Goal: Information Seeking & Learning: Learn about a topic

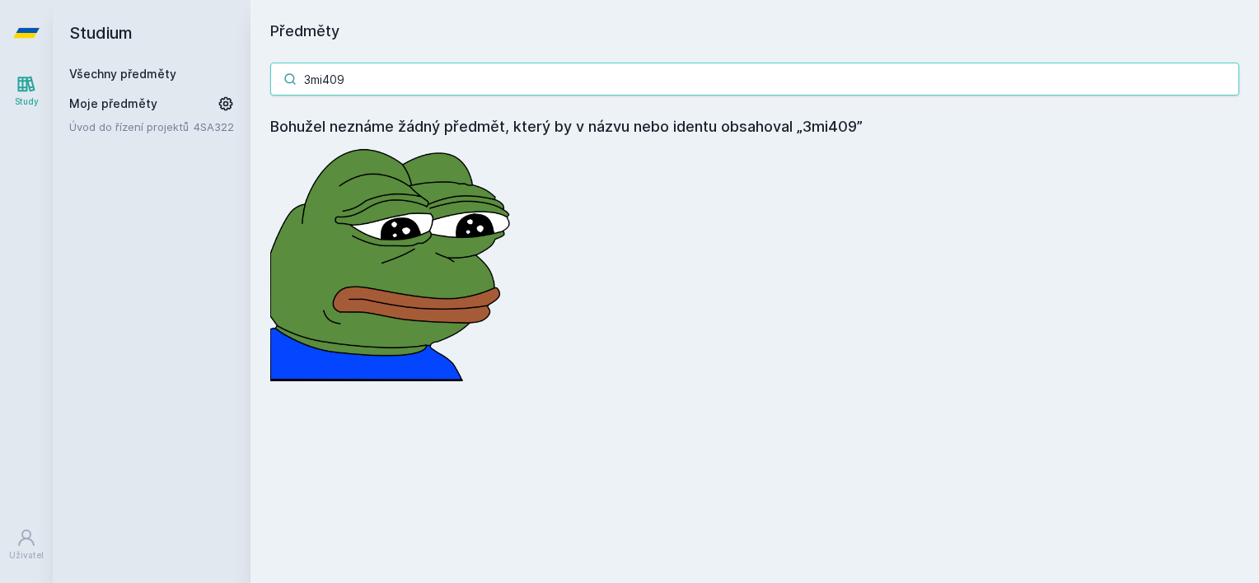
click at [382, 89] on input "3mi409" at bounding box center [754, 79] width 969 height 33
paste input "3"
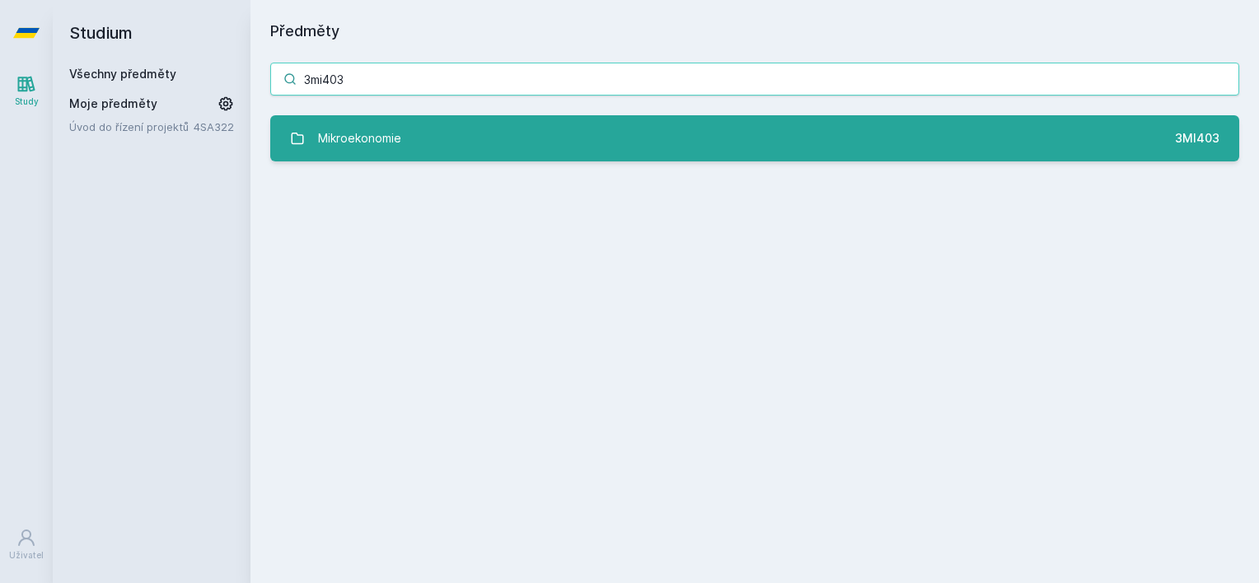
type input "3mi403"
click at [370, 132] on div "Mikroekonomie" at bounding box center [359, 138] width 83 height 33
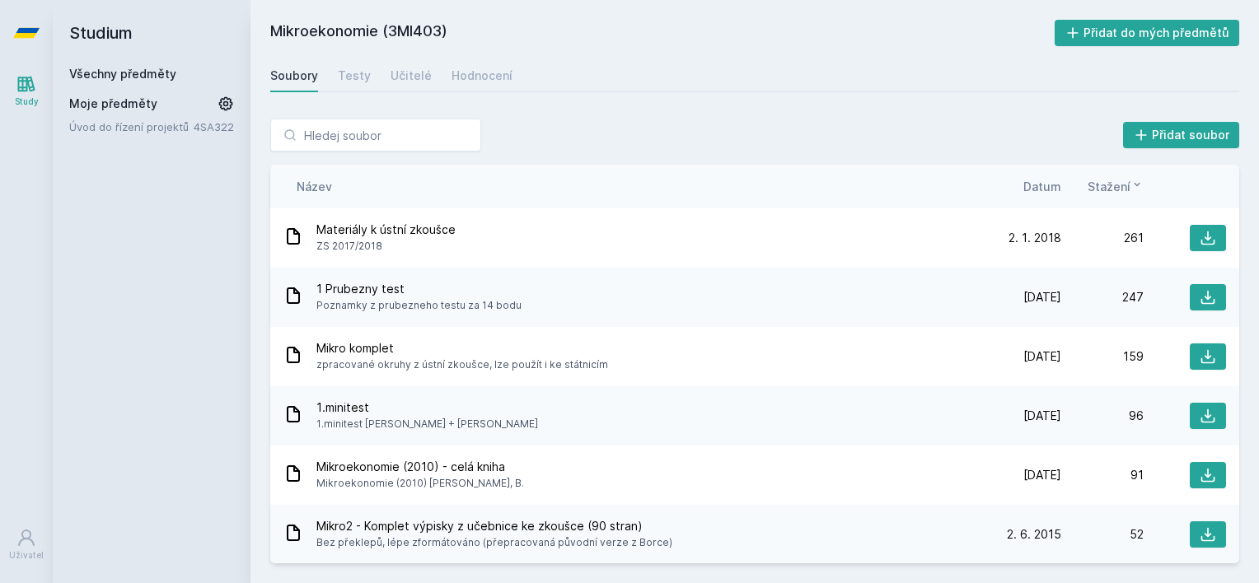
click at [1042, 181] on span "Datum" at bounding box center [1043, 186] width 38 height 17
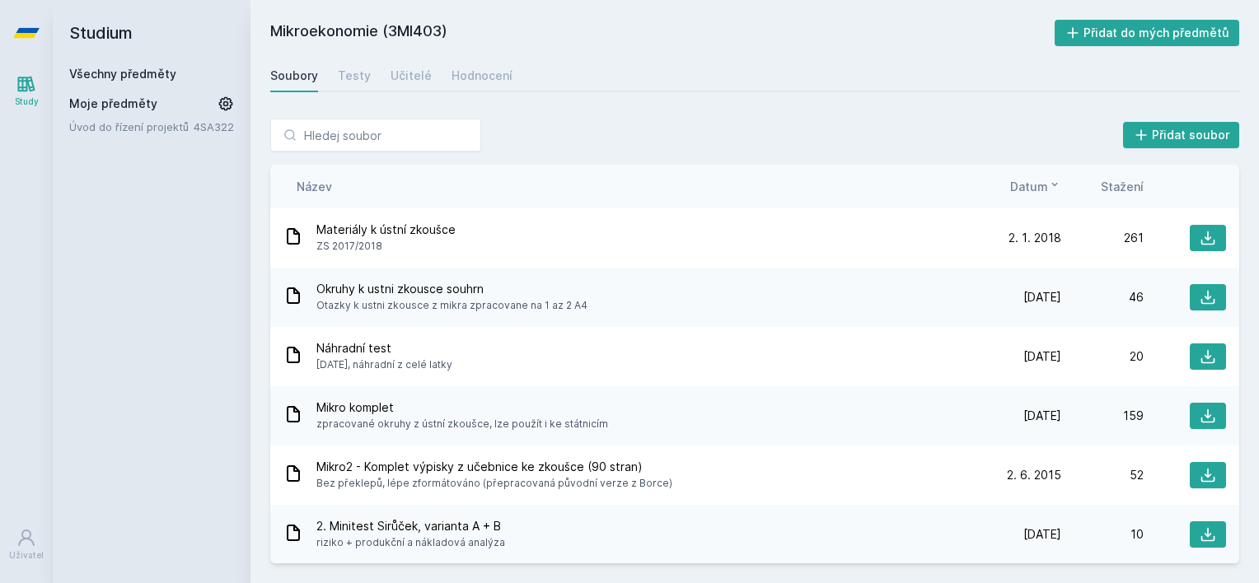
click at [1060, 185] on icon at bounding box center [1054, 184] width 13 height 13
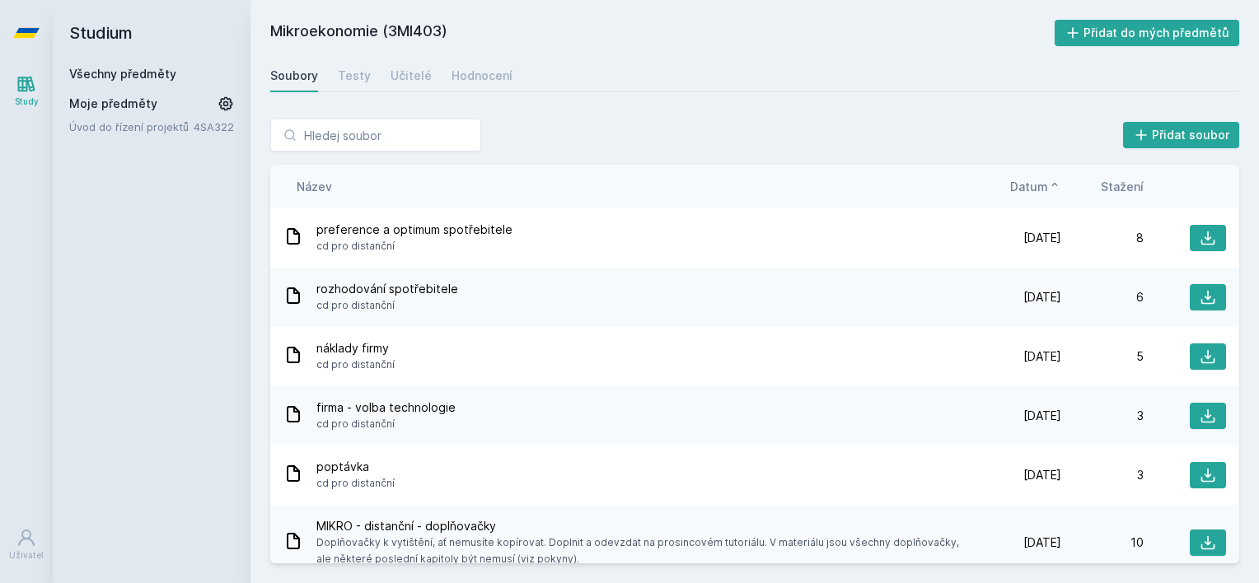
click at [1058, 185] on icon at bounding box center [1054, 184] width 13 height 13
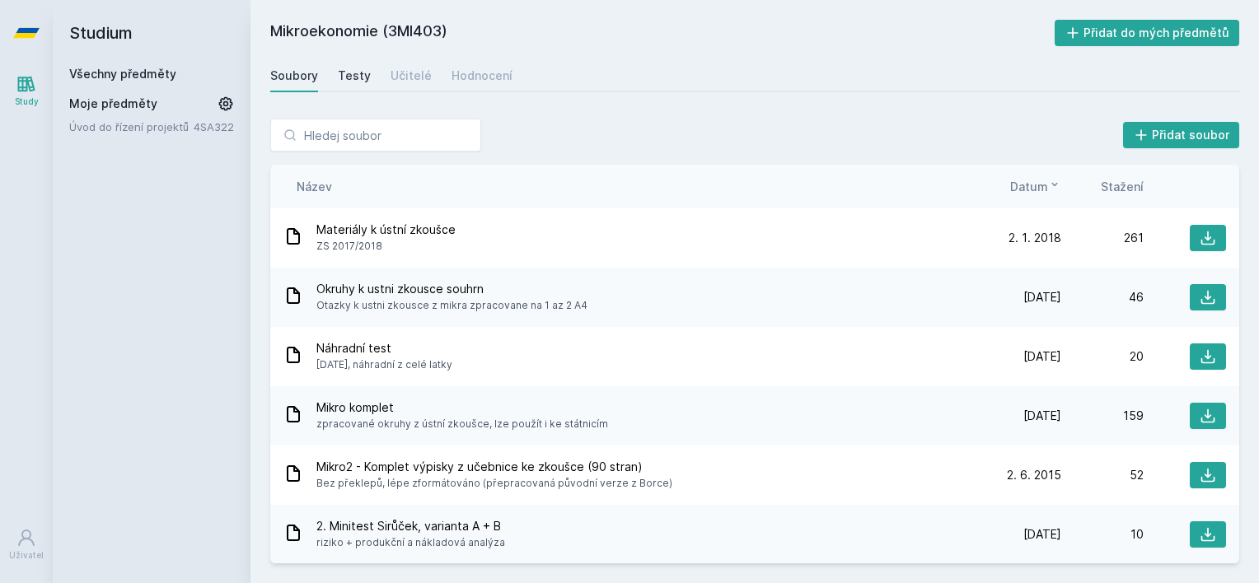
click at [352, 66] on link "Testy" at bounding box center [354, 75] width 33 height 33
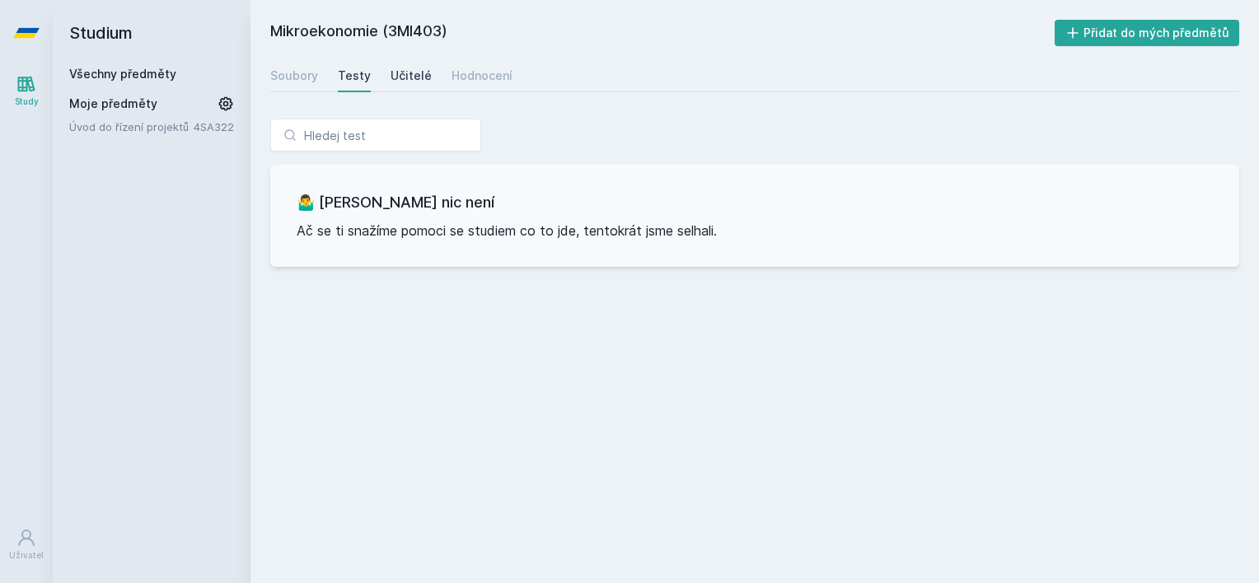
click at [391, 76] on div "Učitelé" at bounding box center [411, 76] width 41 height 16
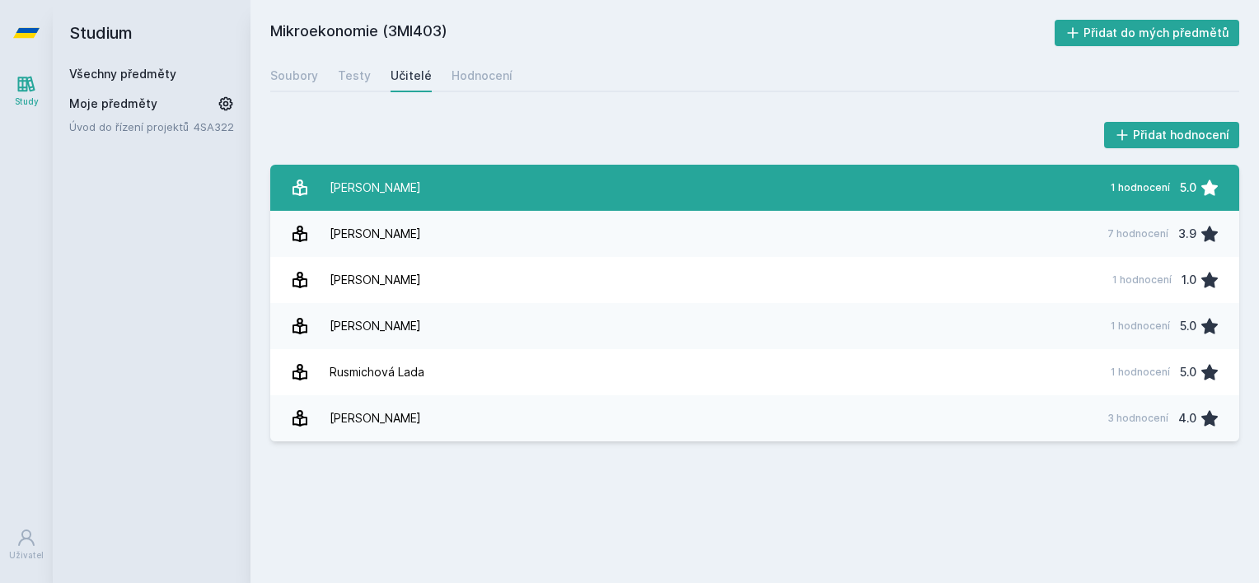
click at [421, 185] on div "[PERSON_NAME]" at bounding box center [375, 187] width 91 height 33
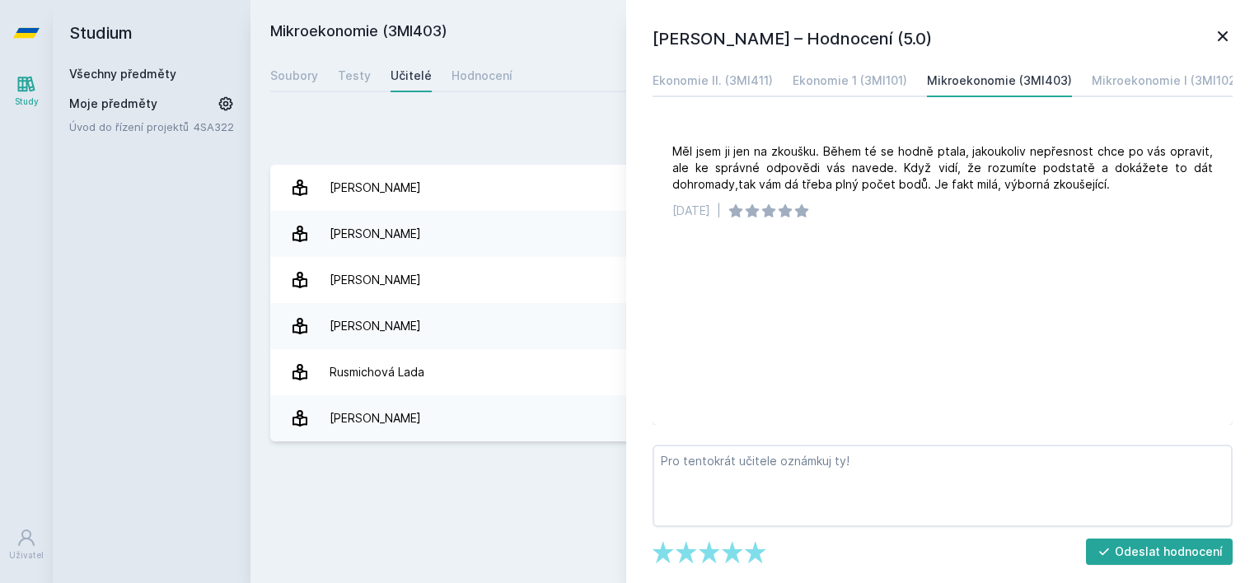
click at [1214, 36] on icon at bounding box center [1223, 36] width 20 height 20
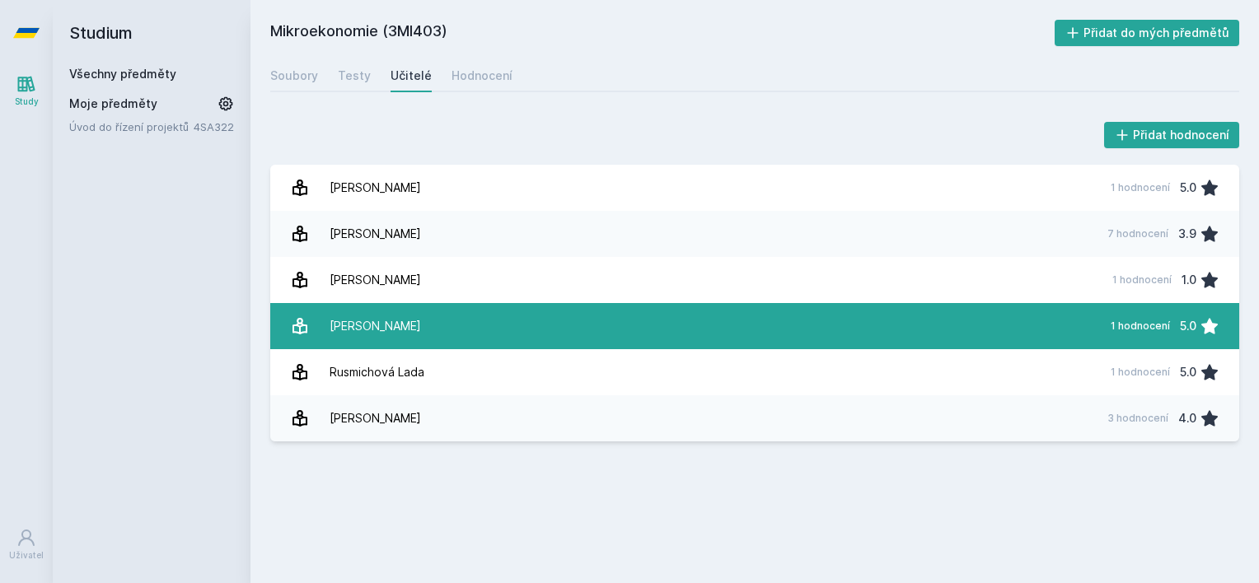
click at [494, 323] on link "[PERSON_NAME] 1 hodnocení 5.0" at bounding box center [754, 326] width 969 height 46
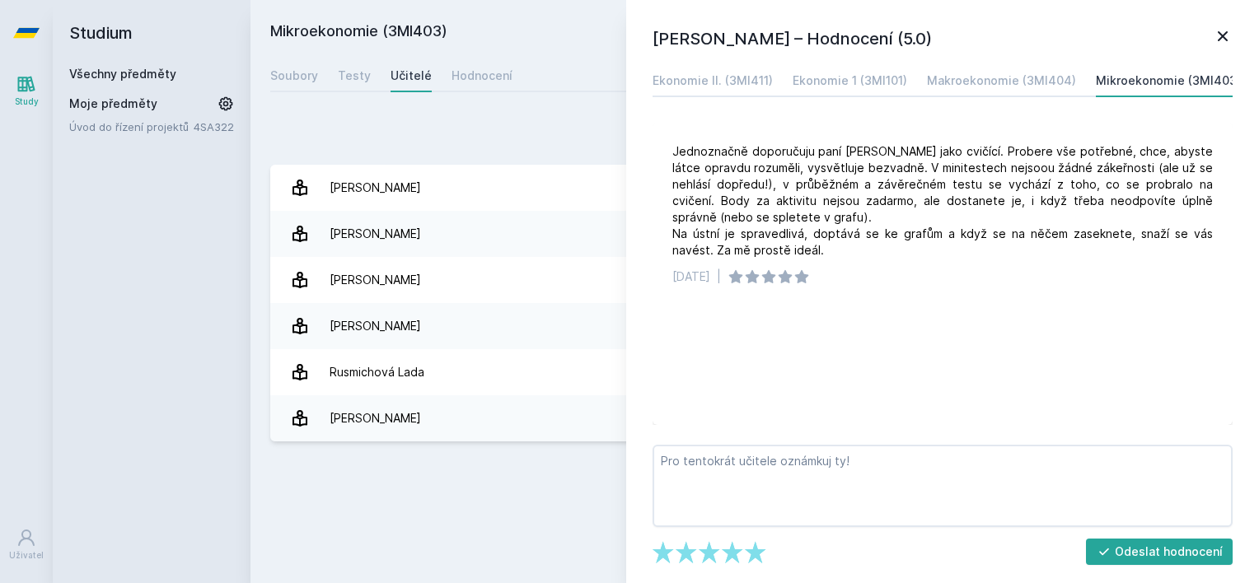
click at [1226, 35] on icon at bounding box center [1223, 36] width 20 height 20
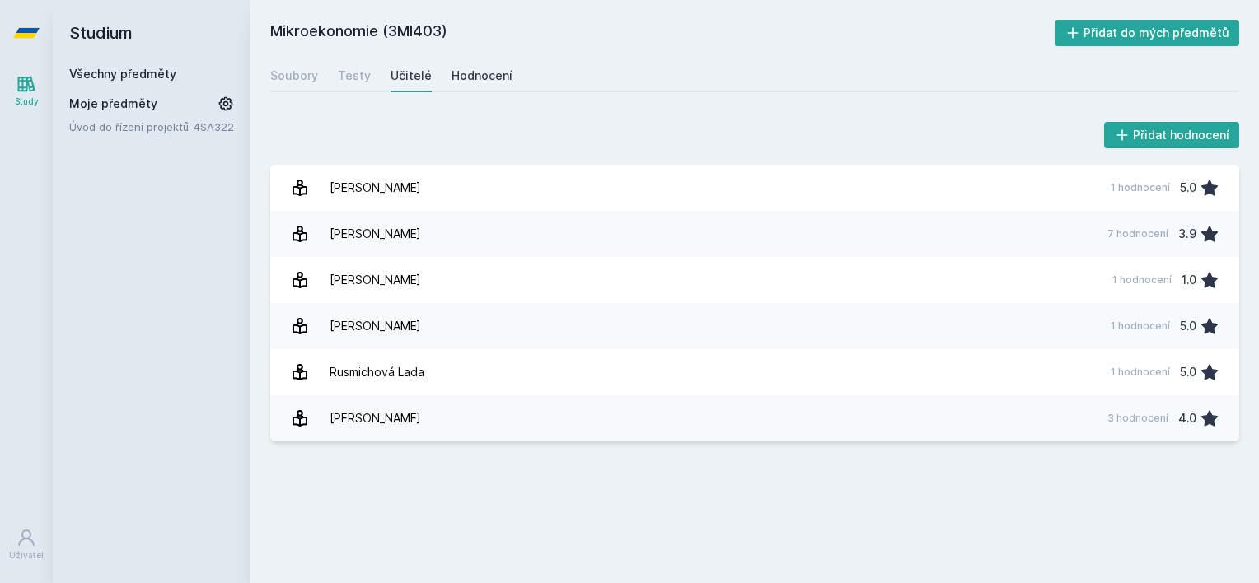
click at [499, 73] on div "Hodnocení" at bounding box center [482, 76] width 61 height 16
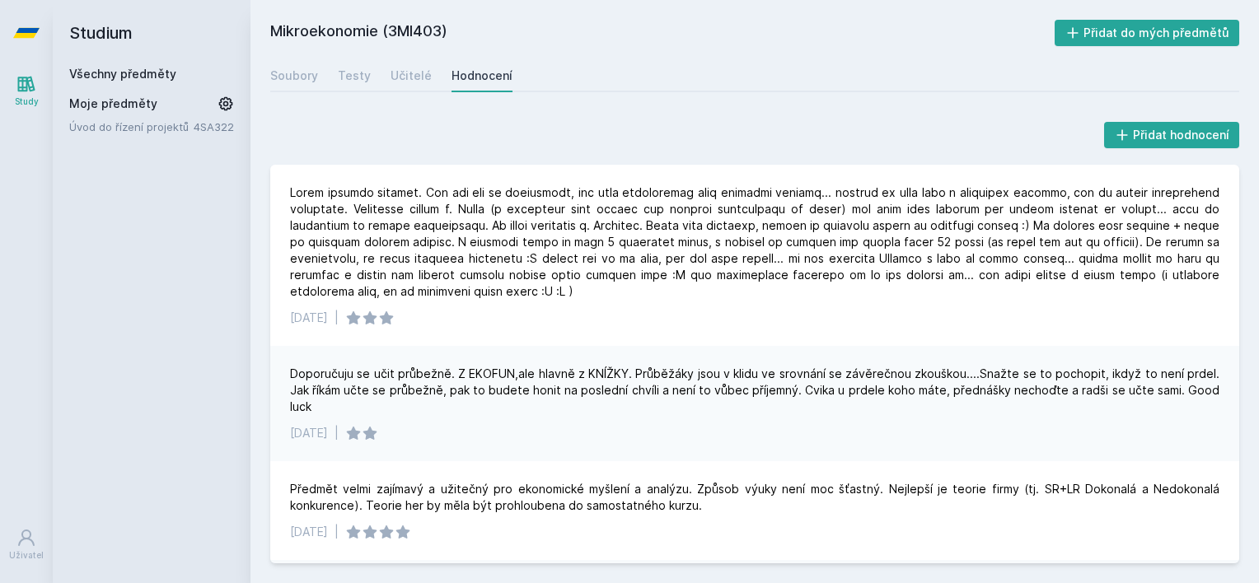
click at [130, 73] on link "Všechny předměty" at bounding box center [122, 74] width 107 height 14
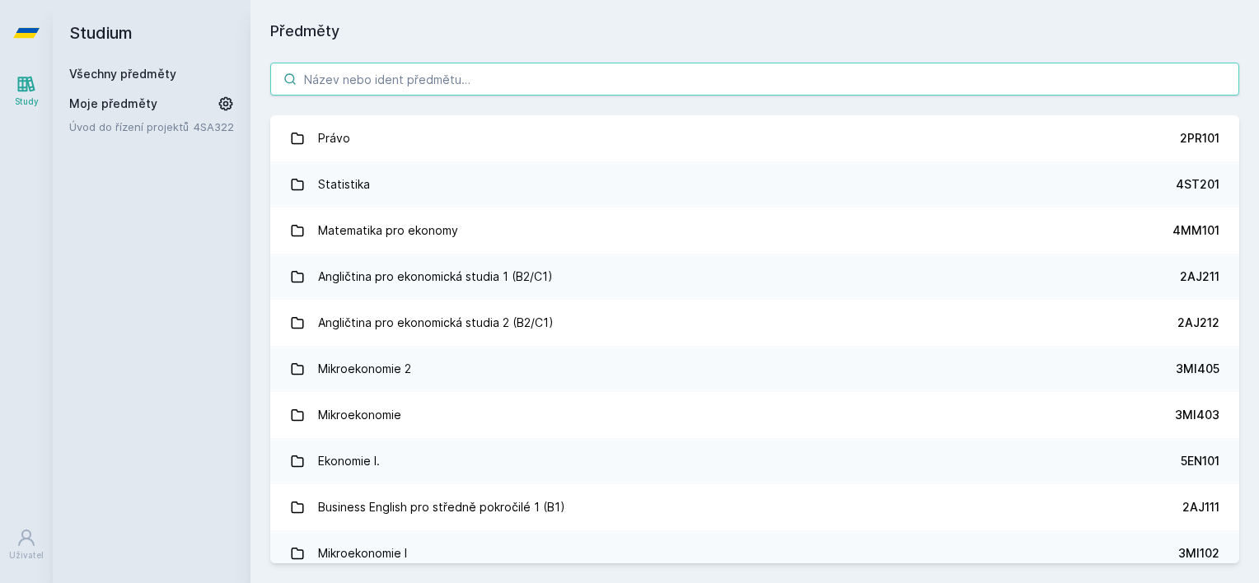
click at [614, 76] on input "search" at bounding box center [754, 79] width 969 height 33
paste input "3MI202"
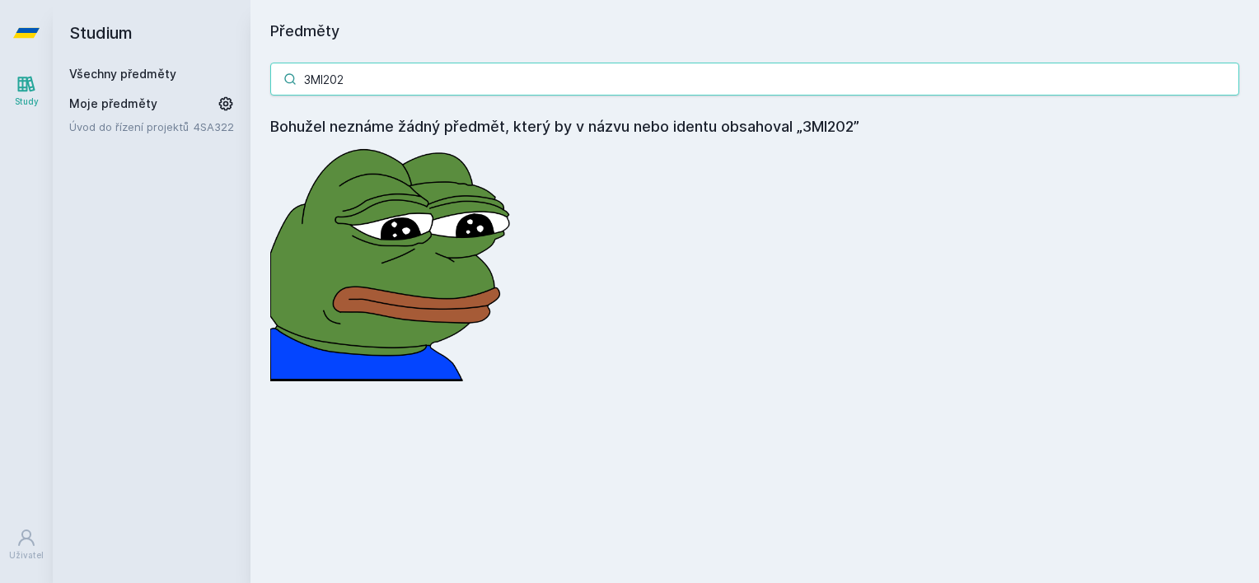
click at [416, 87] on input "3MI202" at bounding box center [754, 79] width 969 height 33
paste input "1"
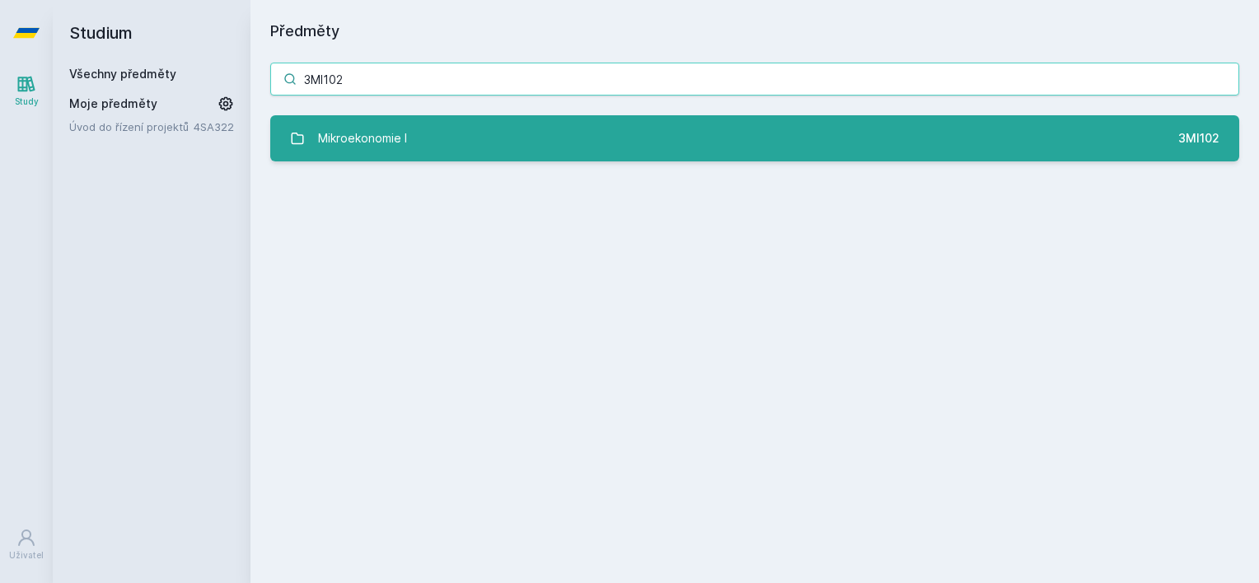
type input "3MI102"
click at [385, 126] on div "Mikroekonomie I" at bounding box center [362, 138] width 89 height 33
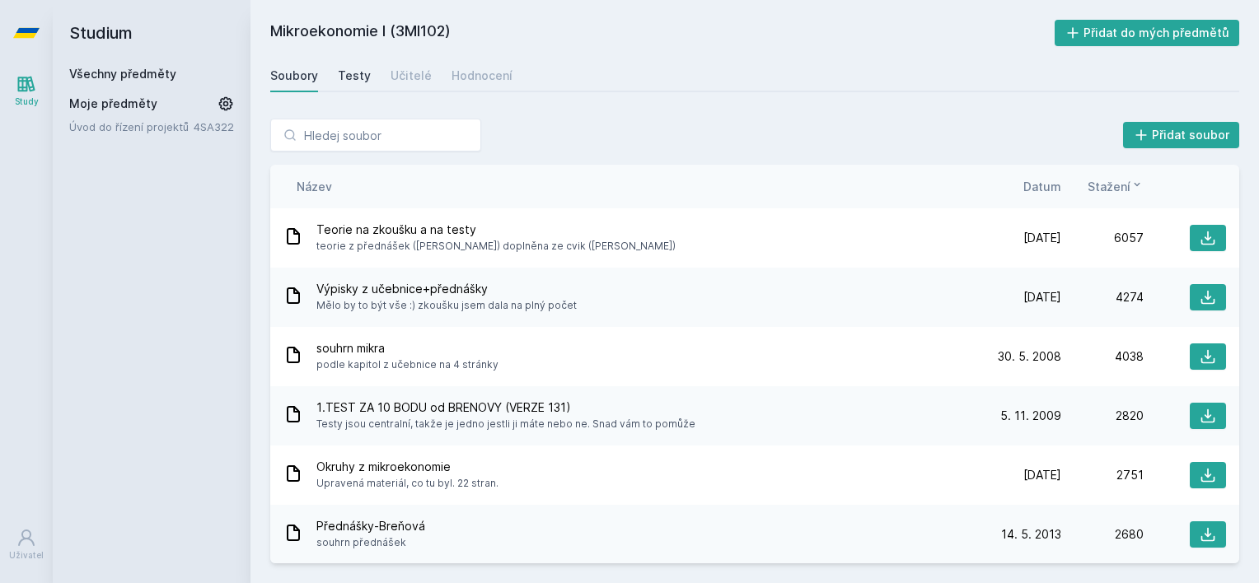
click at [349, 77] on div "Testy" at bounding box center [354, 76] width 33 height 16
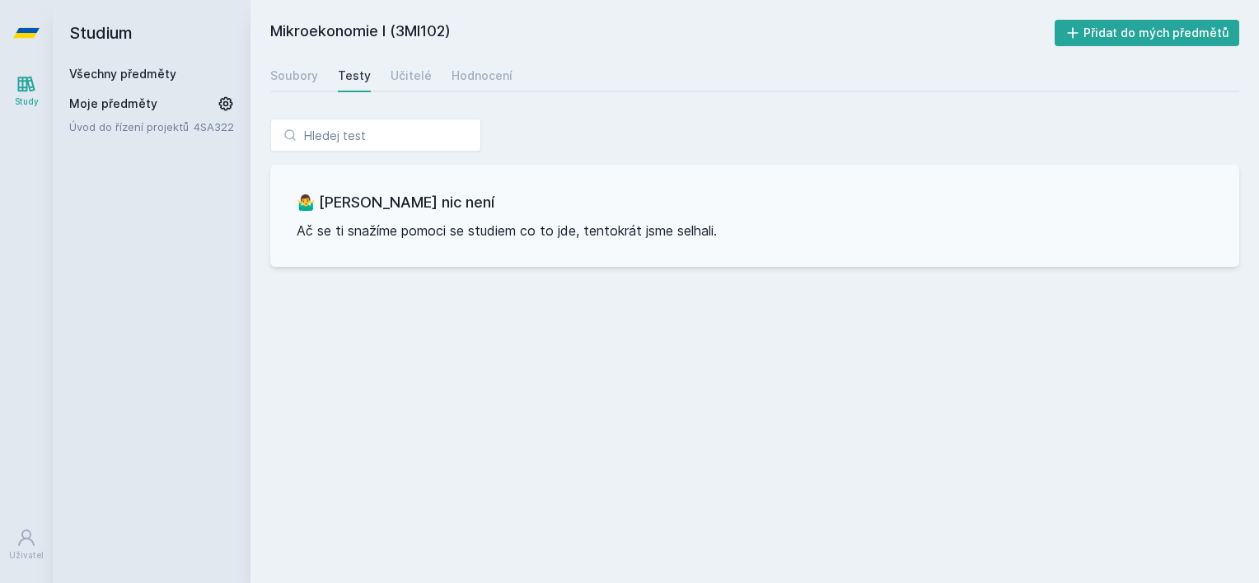
click at [381, 68] on div "Soubory Testy Učitelé Hodnocení" at bounding box center [754, 75] width 969 height 33
click at [391, 73] on div "Učitelé" at bounding box center [411, 76] width 41 height 16
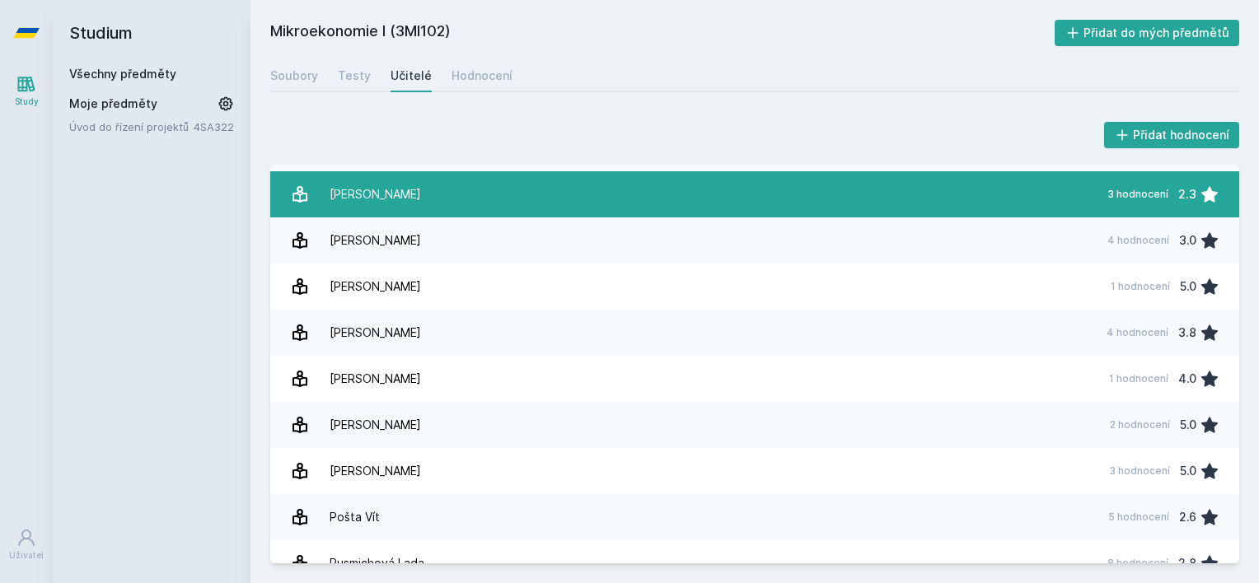
scroll to position [742, 0]
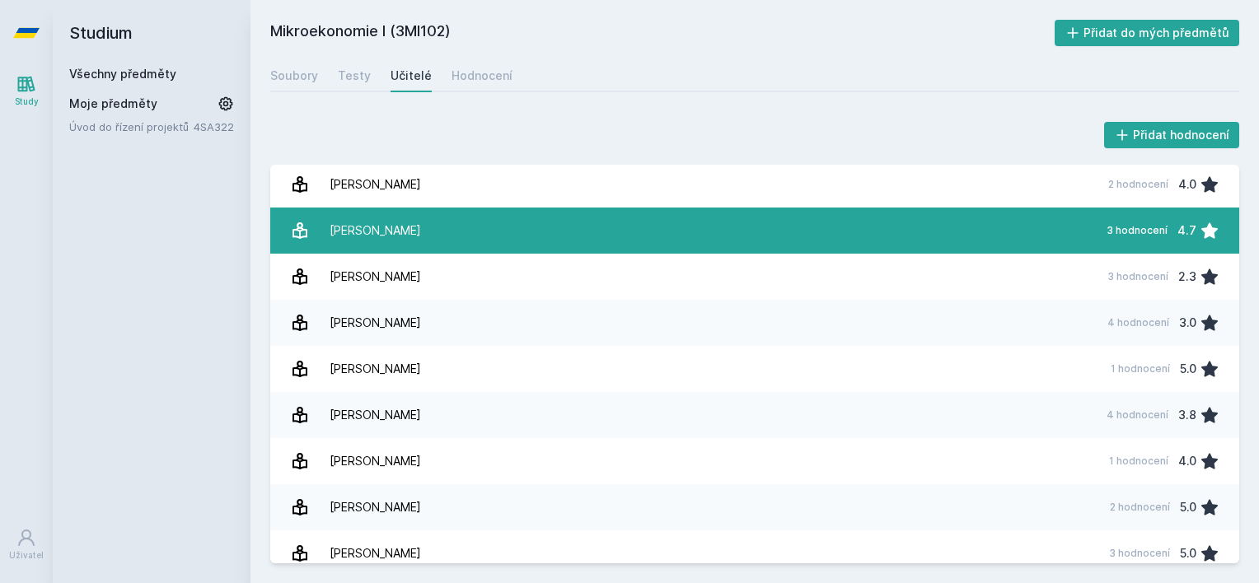
click at [510, 218] on link "[PERSON_NAME] 3 hodnocení 4.7" at bounding box center [754, 231] width 969 height 46
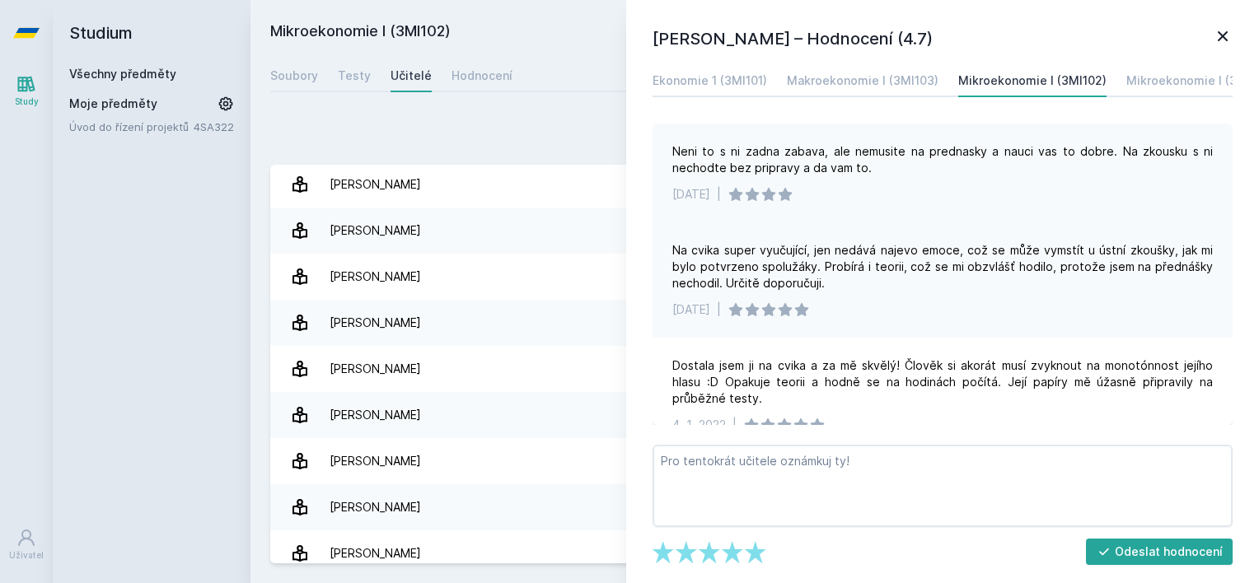
scroll to position [26, 0]
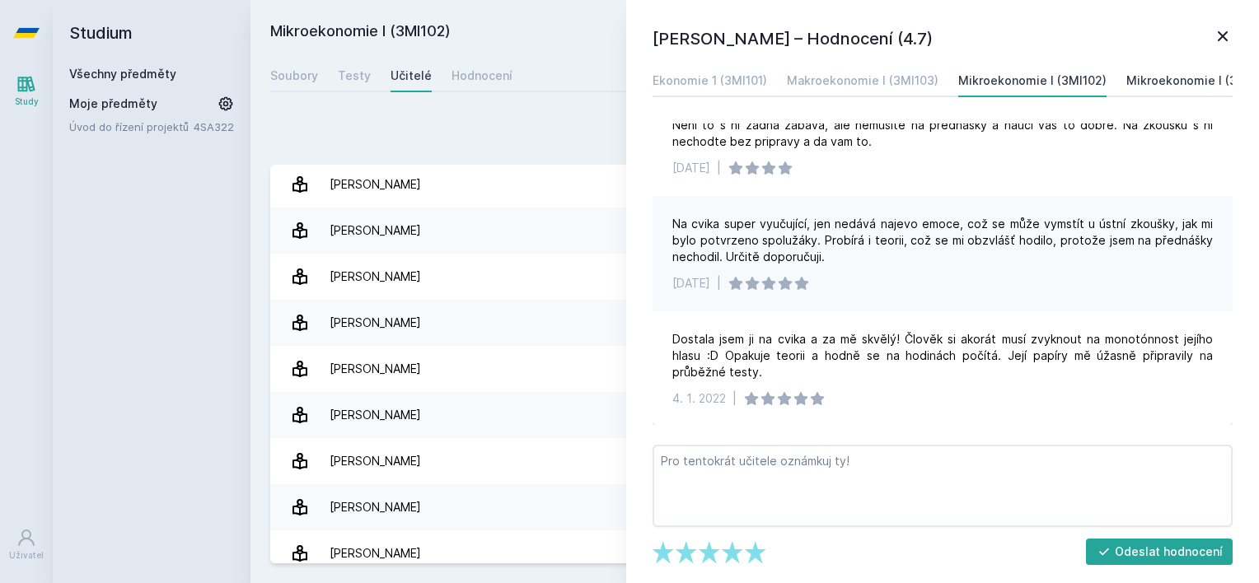
click at [1146, 84] on div "Mikroekonomie I (3MI106)" at bounding box center [1201, 81] width 148 height 16
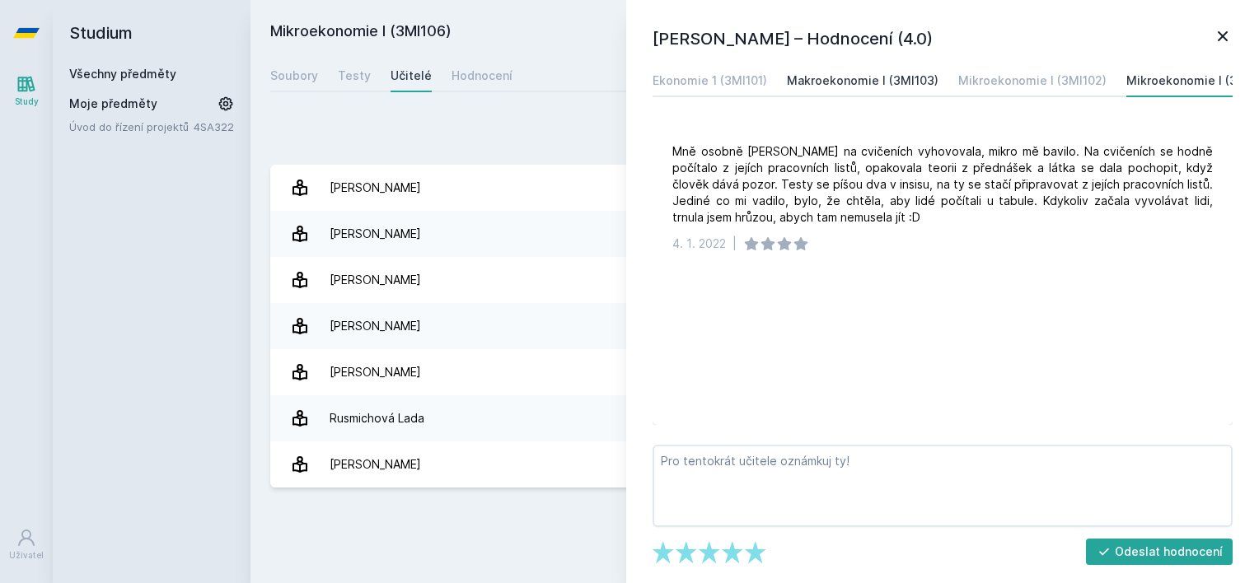
click at [841, 77] on div "Makroekonomie I (3MI103)" at bounding box center [863, 81] width 152 height 16
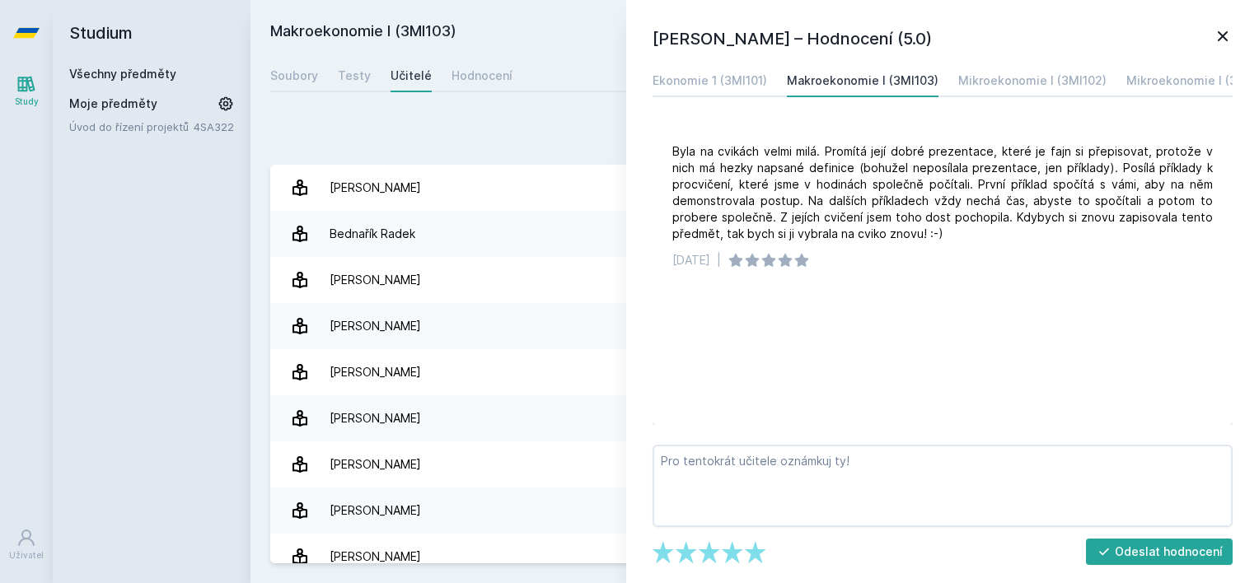
click at [742, 97] on div "Ekonomie 1 (3MI101) Makroekonomie I (3MI103) Mikroekonomie I (3MI102) Mikroekon…" at bounding box center [942, 244] width 587 height 361
click at [741, 85] on div "Ekonomie 1 (3MI101)" at bounding box center [710, 81] width 115 height 16
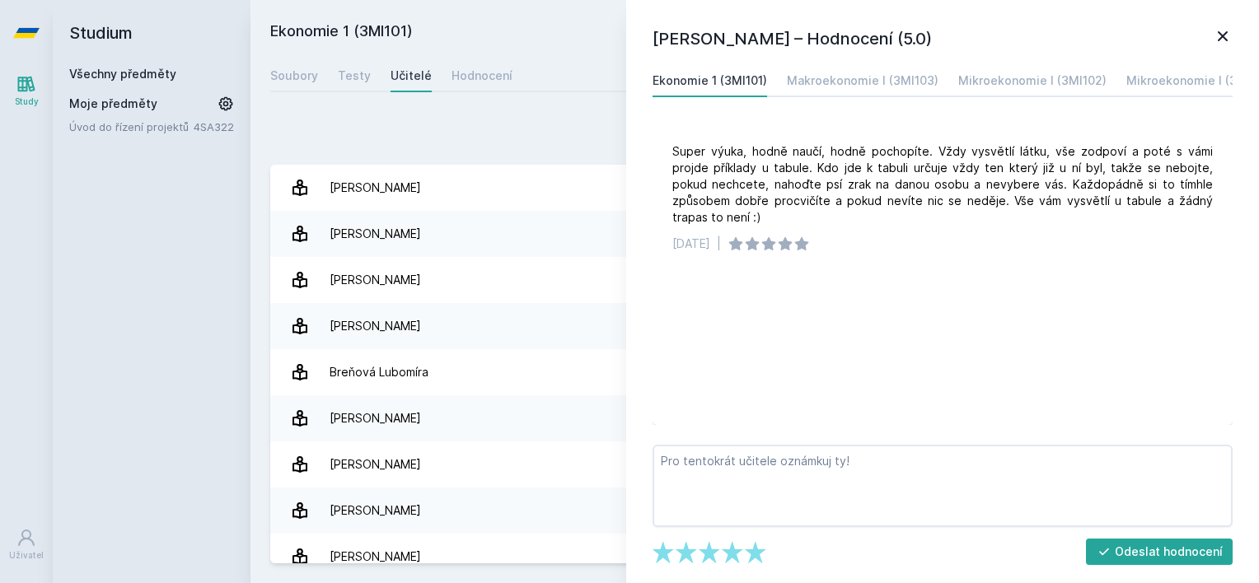
click at [1217, 36] on icon at bounding box center [1223, 36] width 20 height 20
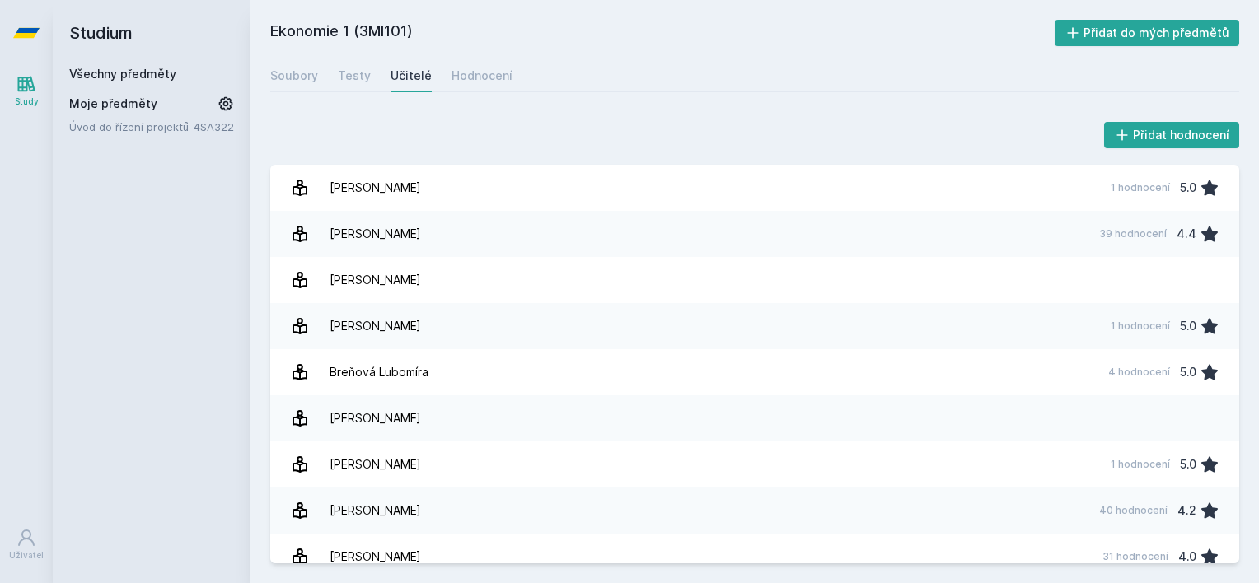
click at [145, 80] on link "Všechny předměty" at bounding box center [122, 74] width 107 height 14
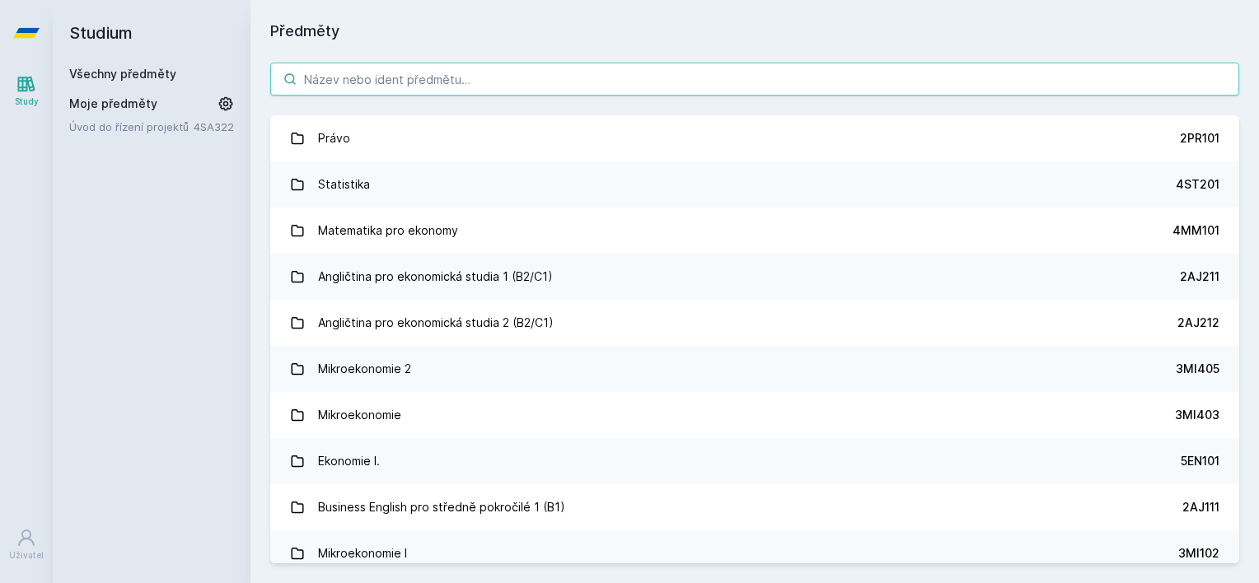
click at [345, 67] on input "search" at bounding box center [754, 79] width 969 height 33
paste input "3MI106"
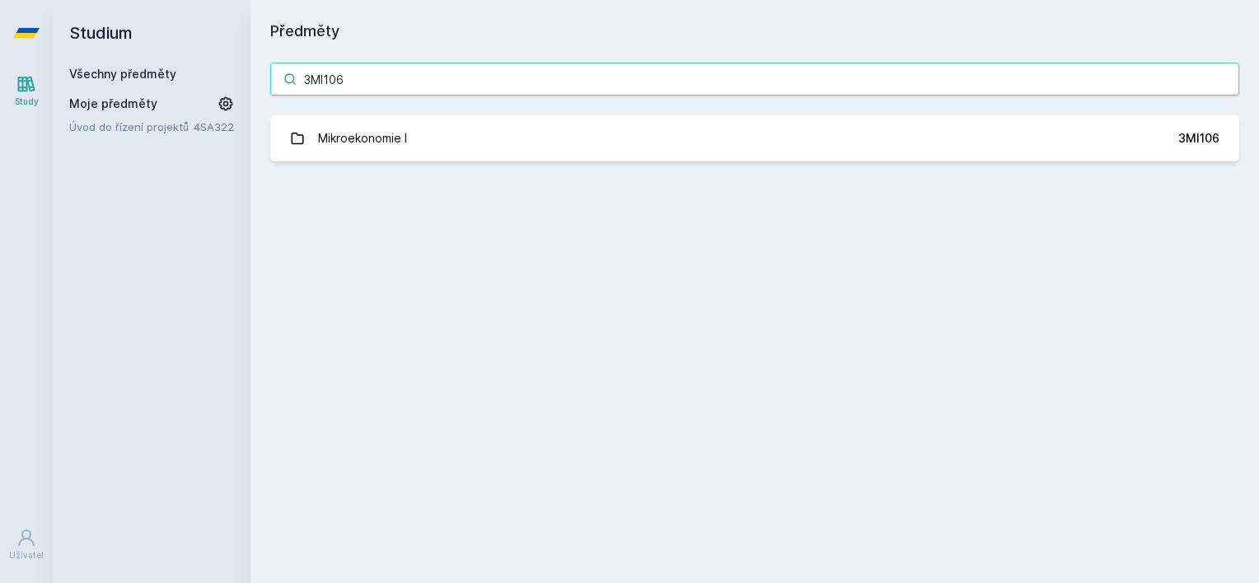
type input "3MI106"
click at [323, 115] on div "3MI106 Mikroekonomie I 3MI106 Jejda, něco se pokazilo." at bounding box center [755, 112] width 1009 height 138
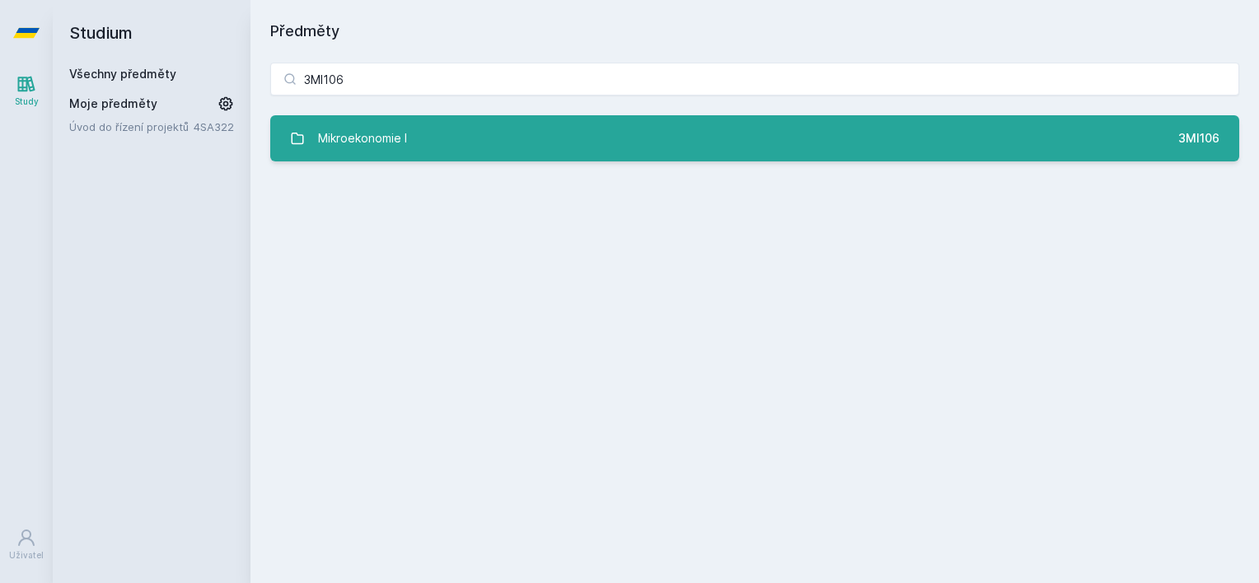
click at [318, 134] on div "Mikroekonomie I" at bounding box center [362, 138] width 89 height 33
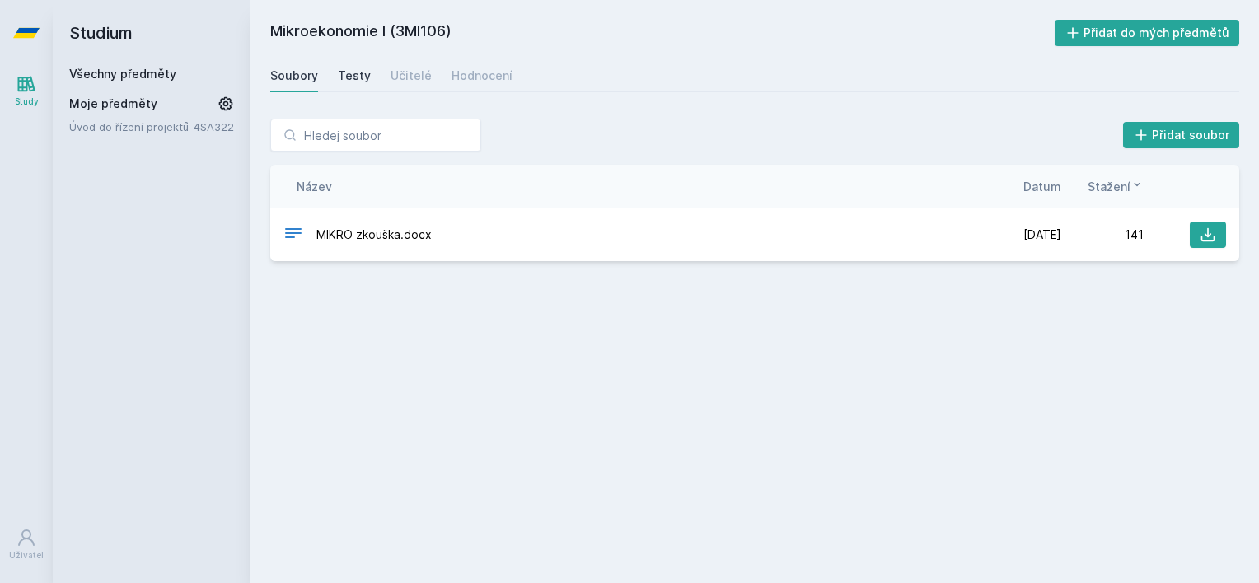
click at [343, 82] on div "Testy" at bounding box center [354, 76] width 33 height 16
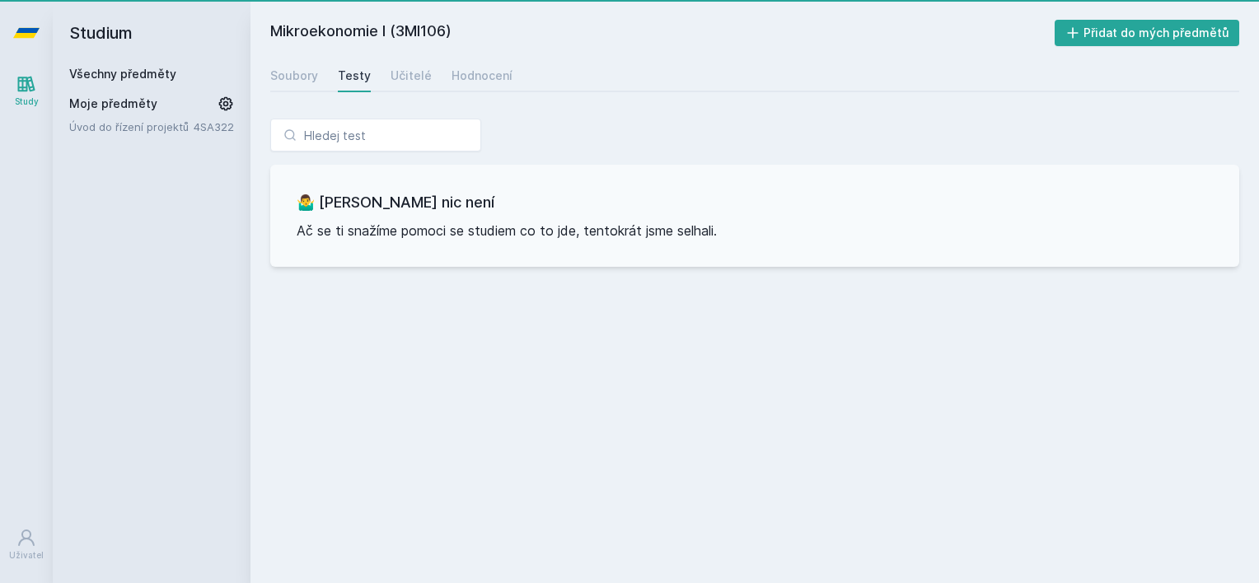
click at [366, 73] on div "Testy" at bounding box center [354, 76] width 33 height 16
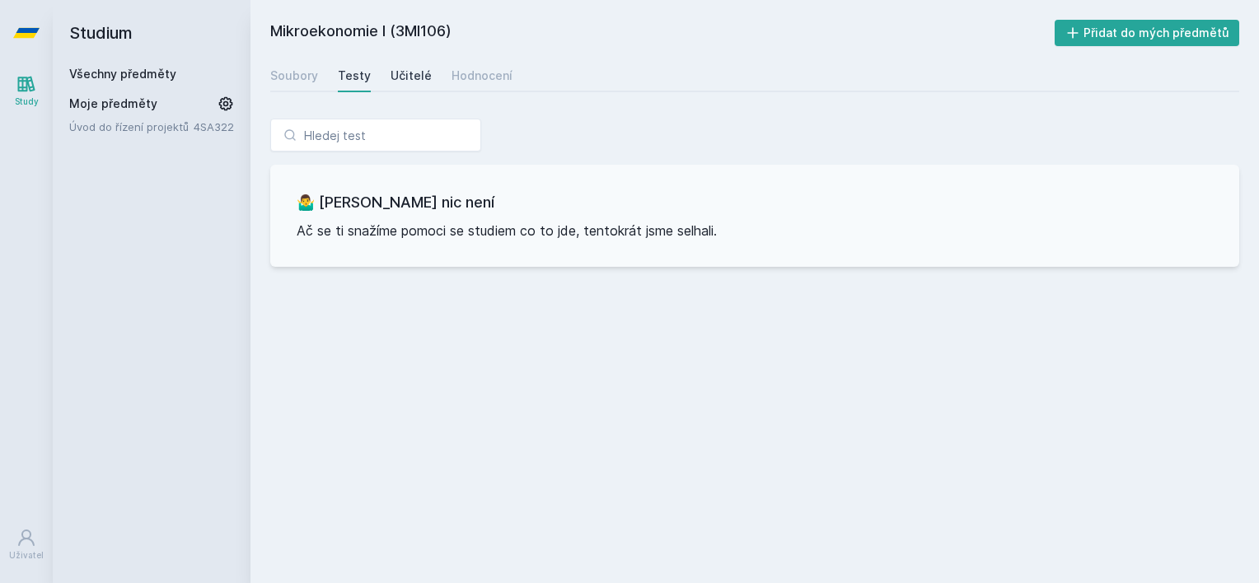
click at [403, 72] on div "Učitelé" at bounding box center [411, 76] width 41 height 16
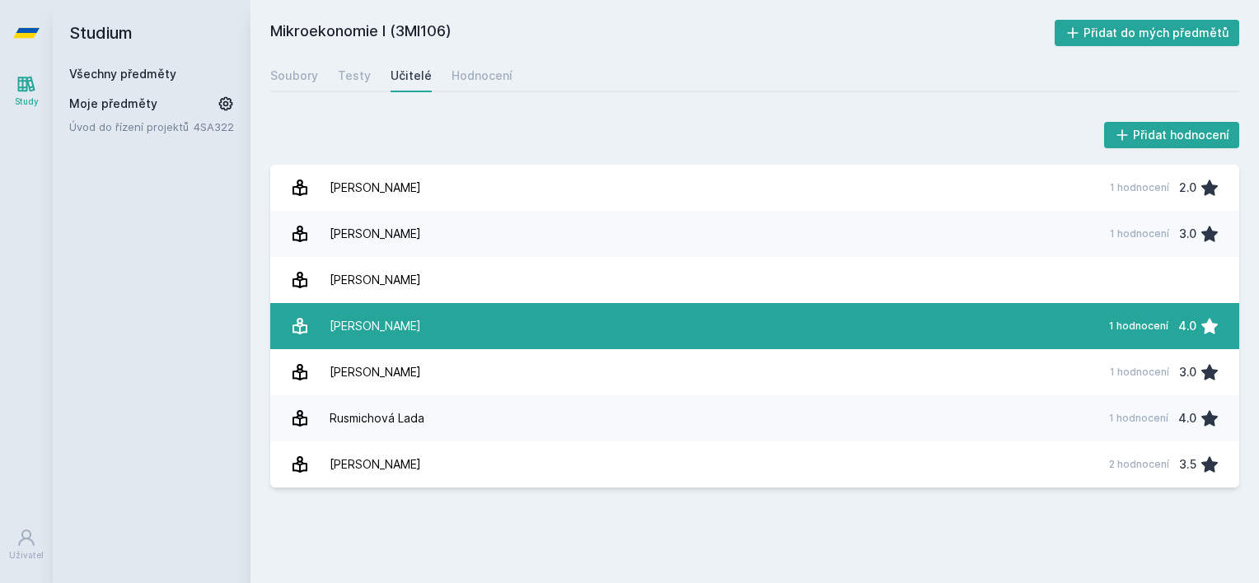
click at [415, 330] on link "[PERSON_NAME] 1 hodnocení 4.0" at bounding box center [754, 326] width 969 height 46
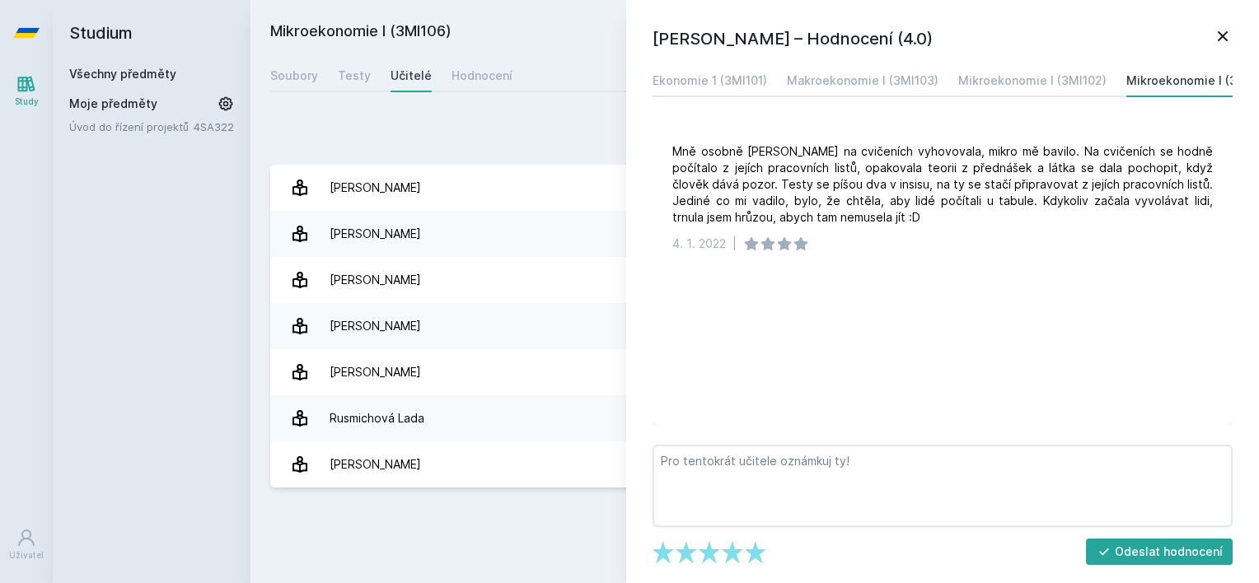
click at [1221, 31] on icon at bounding box center [1223, 36] width 20 height 20
